Goal: Navigation & Orientation: Find specific page/section

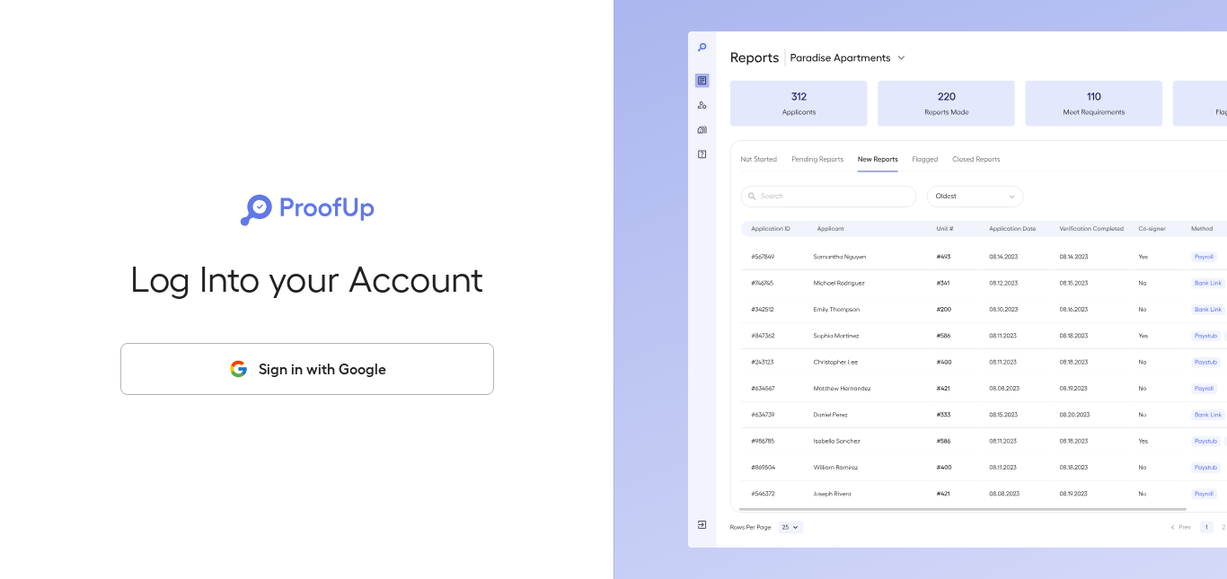
click at [331, 378] on button "Sign in with Google" at bounding box center [307, 369] width 374 height 52
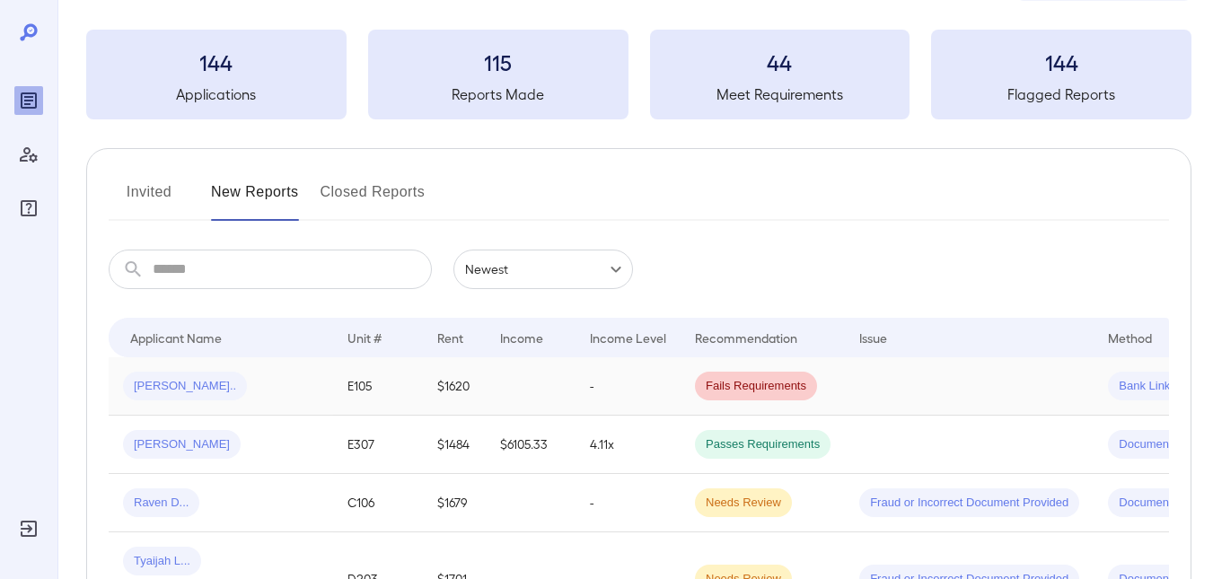
scroll to position [180, 0]
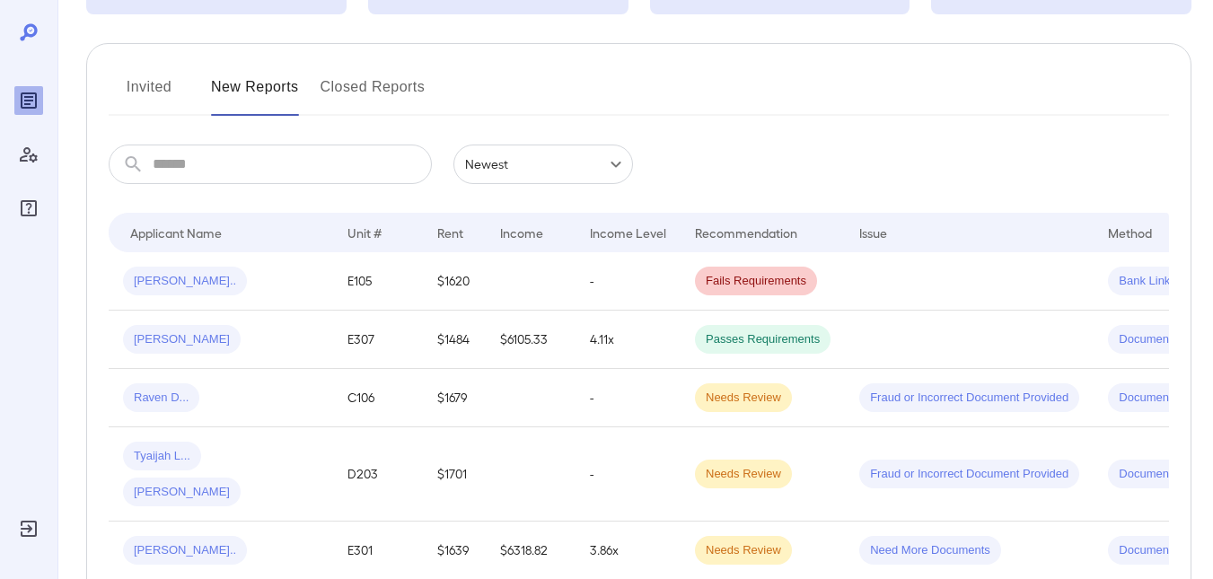
drag, startPoint x: 142, startPoint y: 88, endPoint x: 543, endPoint y: 78, distance: 401.6
click at [142, 88] on button "Invited" at bounding box center [149, 94] width 81 height 43
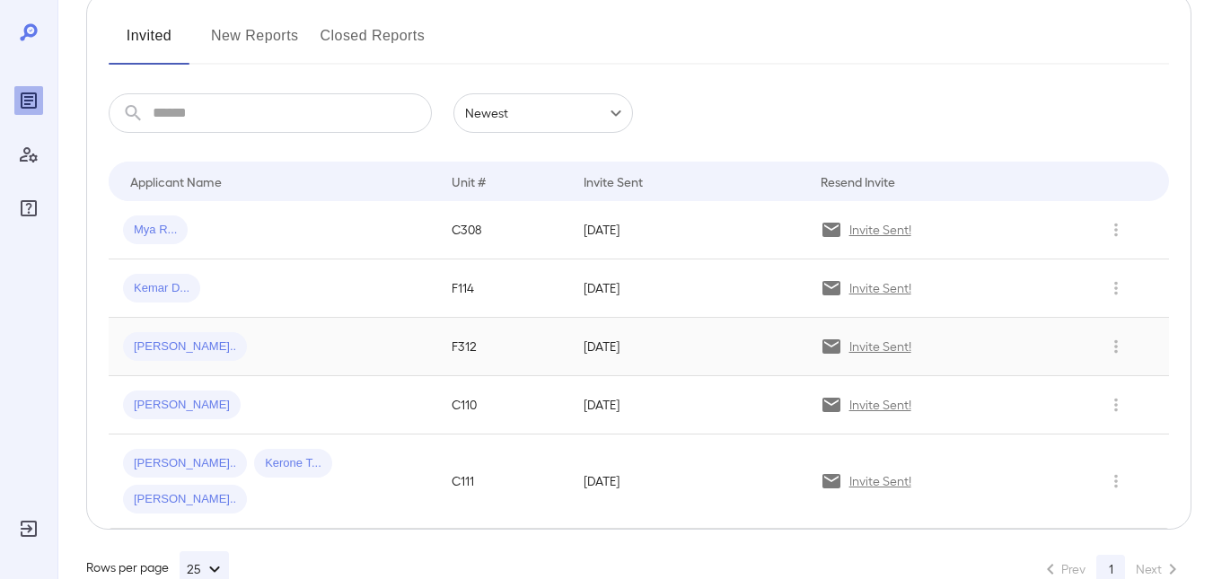
scroll to position [239, 0]
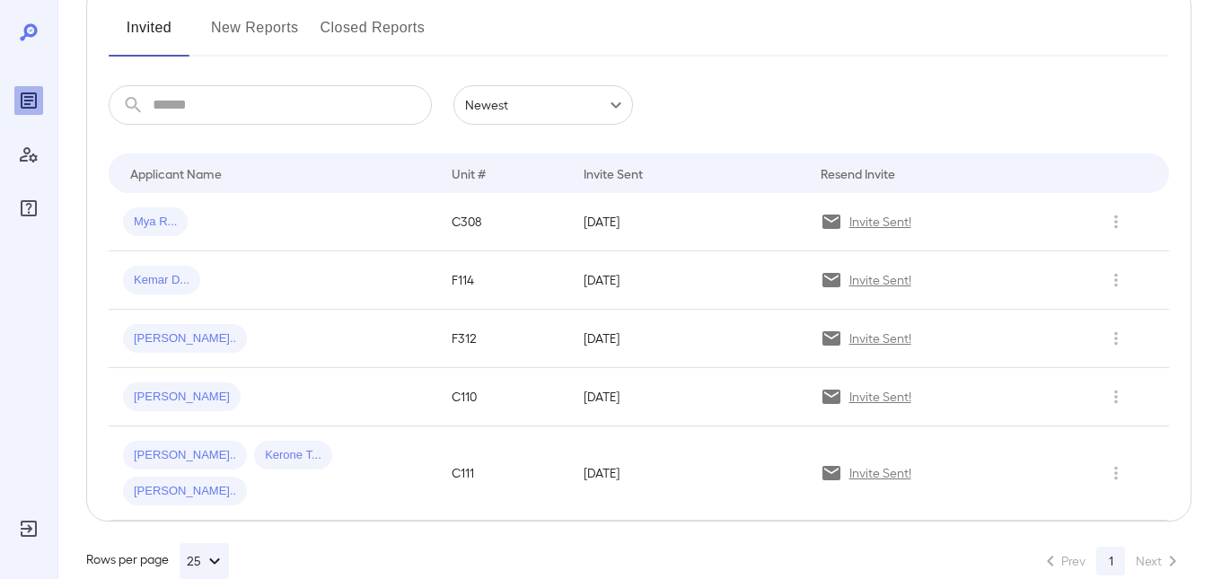
click at [233, 24] on button "New Reports" at bounding box center [255, 34] width 88 height 43
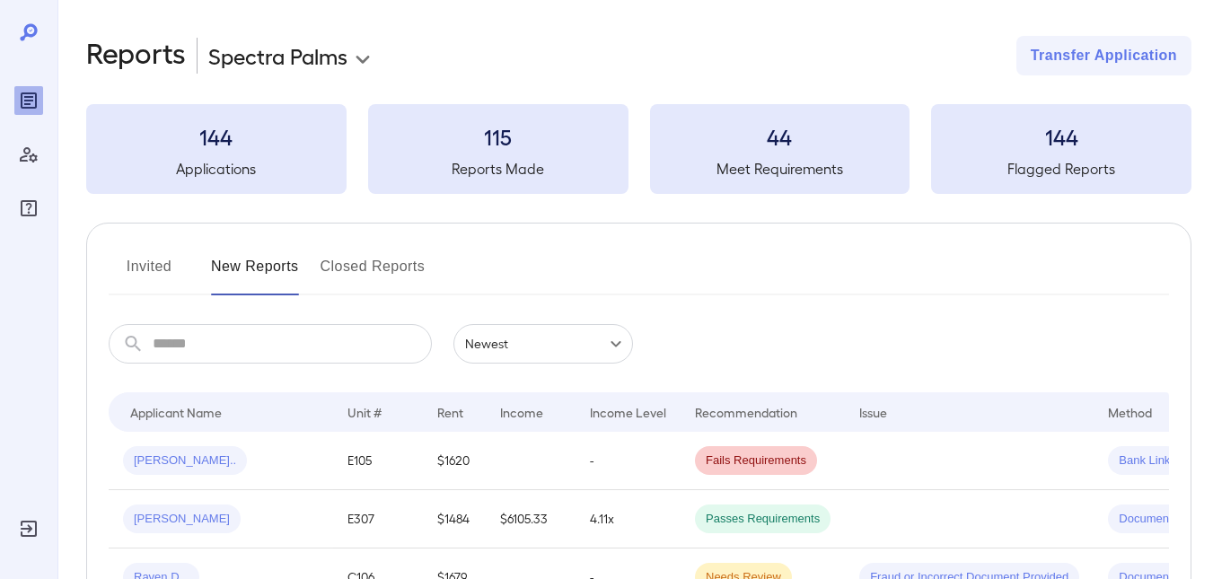
click at [173, 260] on button "Invited" at bounding box center [149, 273] width 81 height 43
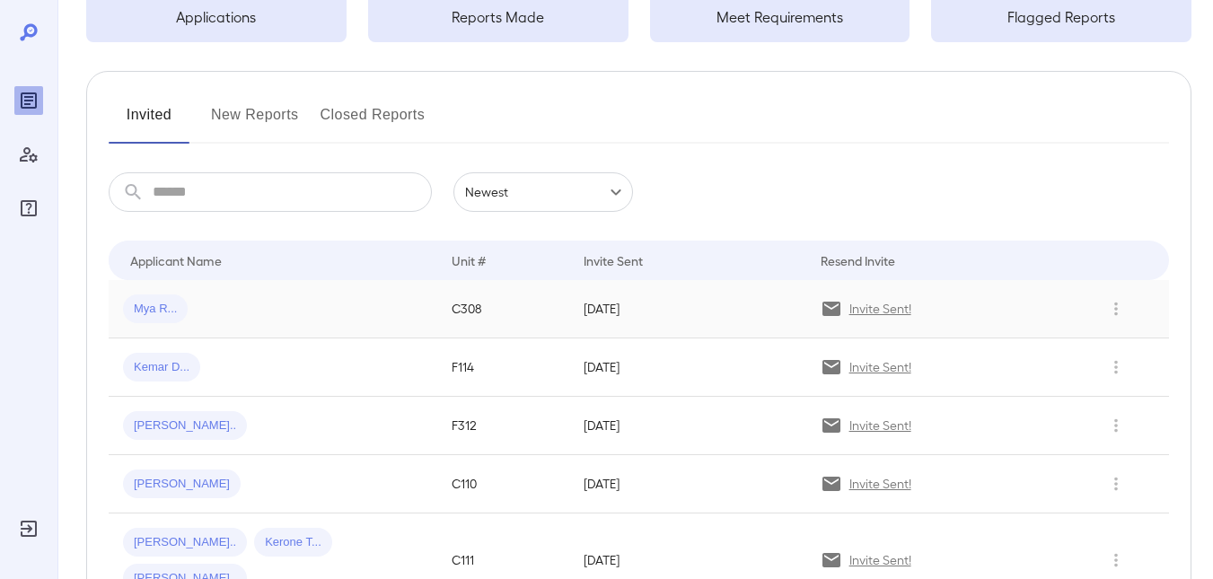
scroll to position [180, 0]
